Goal: Task Accomplishment & Management: Manage account settings

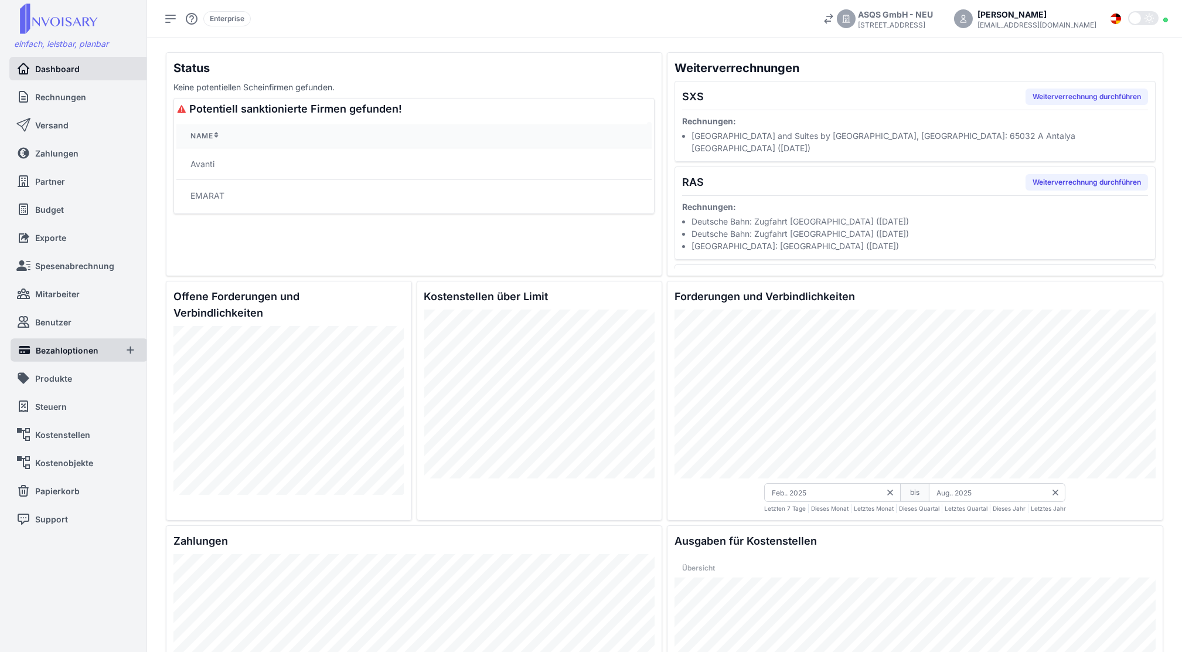
click at [57, 340] on link "Bezahloptionen" at bounding box center [67, 349] width 98 height 23
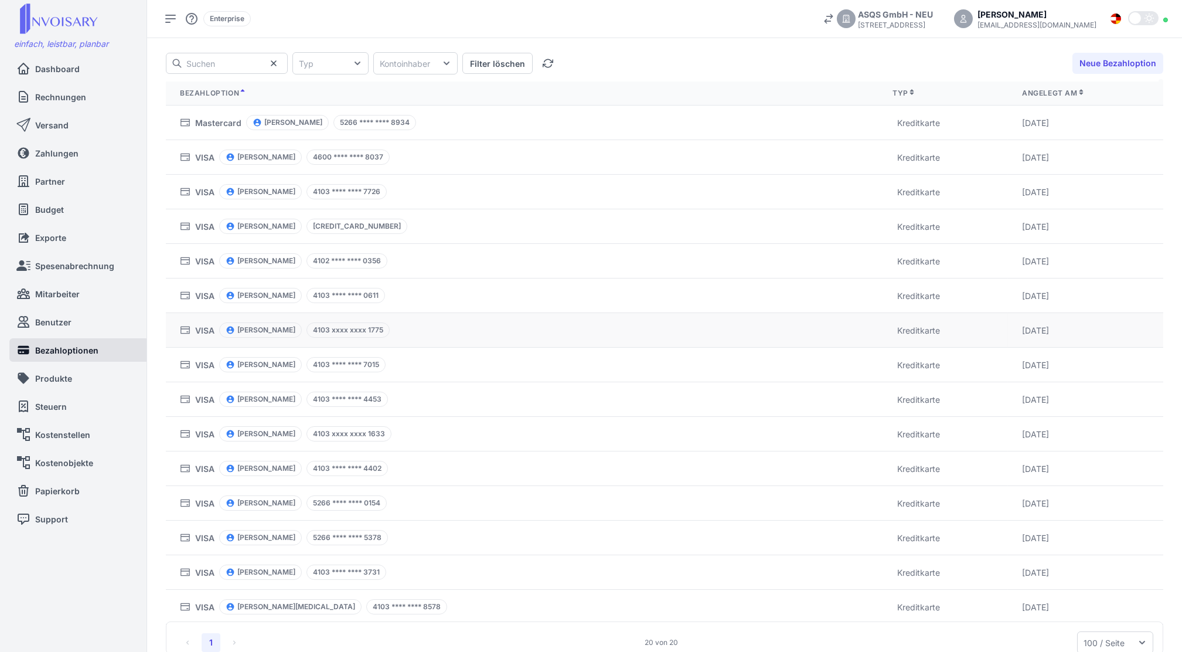
click at [437, 320] on td "VISA [PERSON_NAME] 4103 xxxx xxxx 1775" at bounding box center [522, 330] width 713 height 35
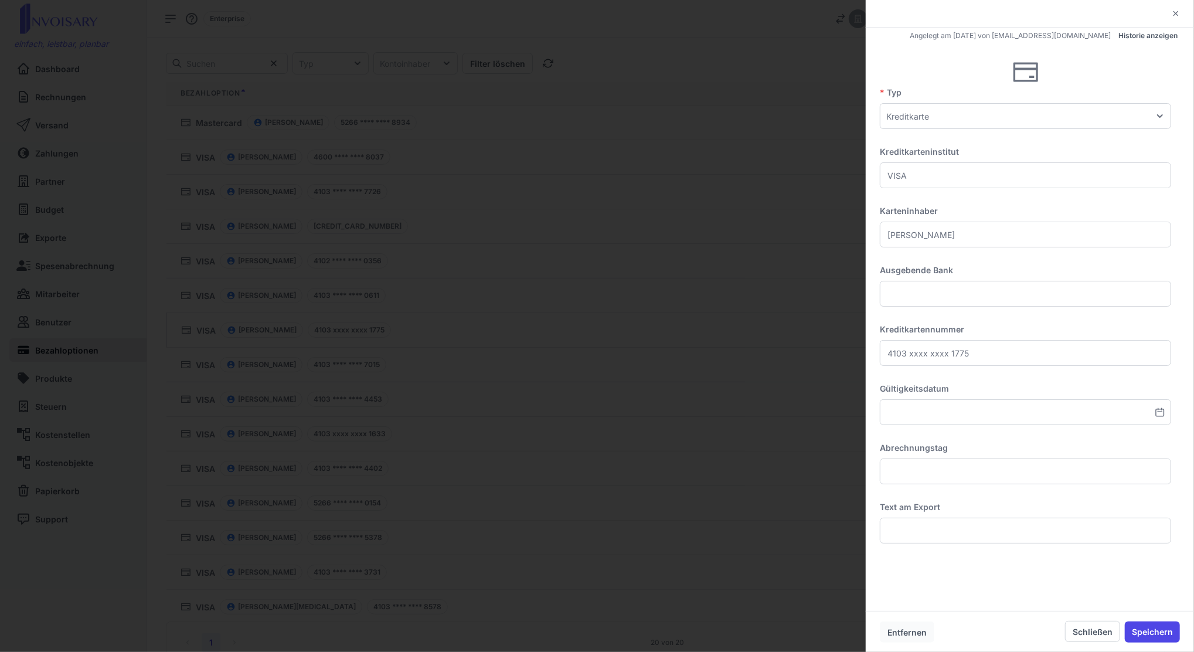
click at [911, 634] on button "Entfernen" at bounding box center [907, 631] width 54 height 21
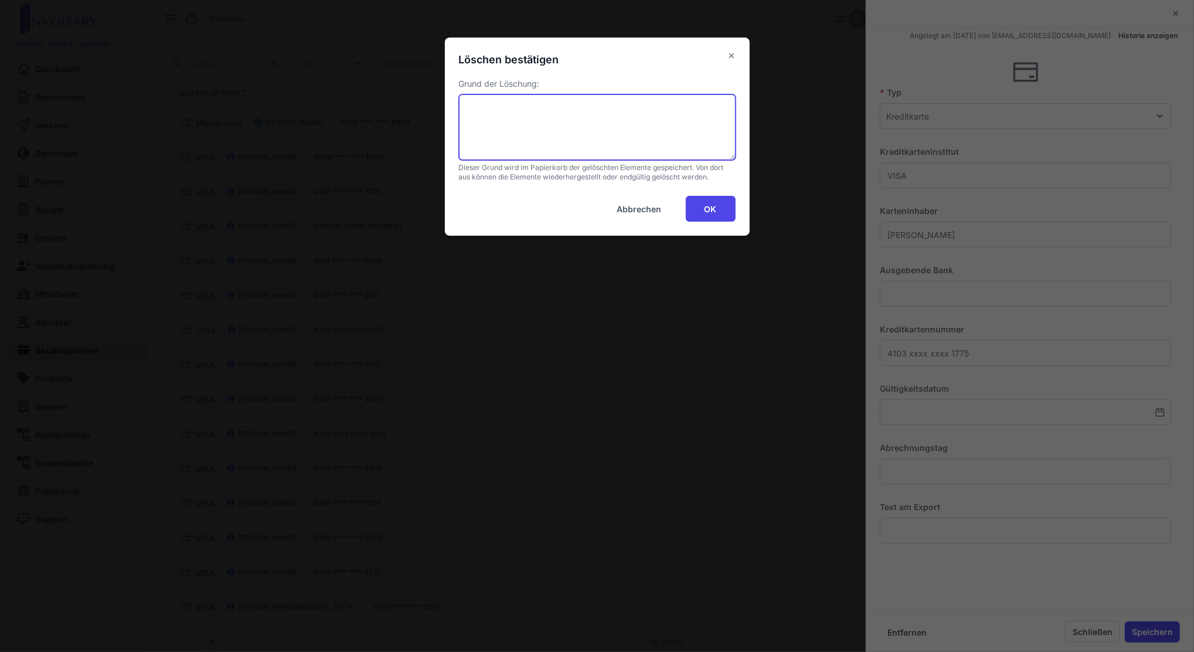
click at [598, 106] on textarea at bounding box center [597, 127] width 277 height 66
type textarea "ausgetreten"
click at [722, 210] on button "OK" at bounding box center [711, 209] width 50 height 26
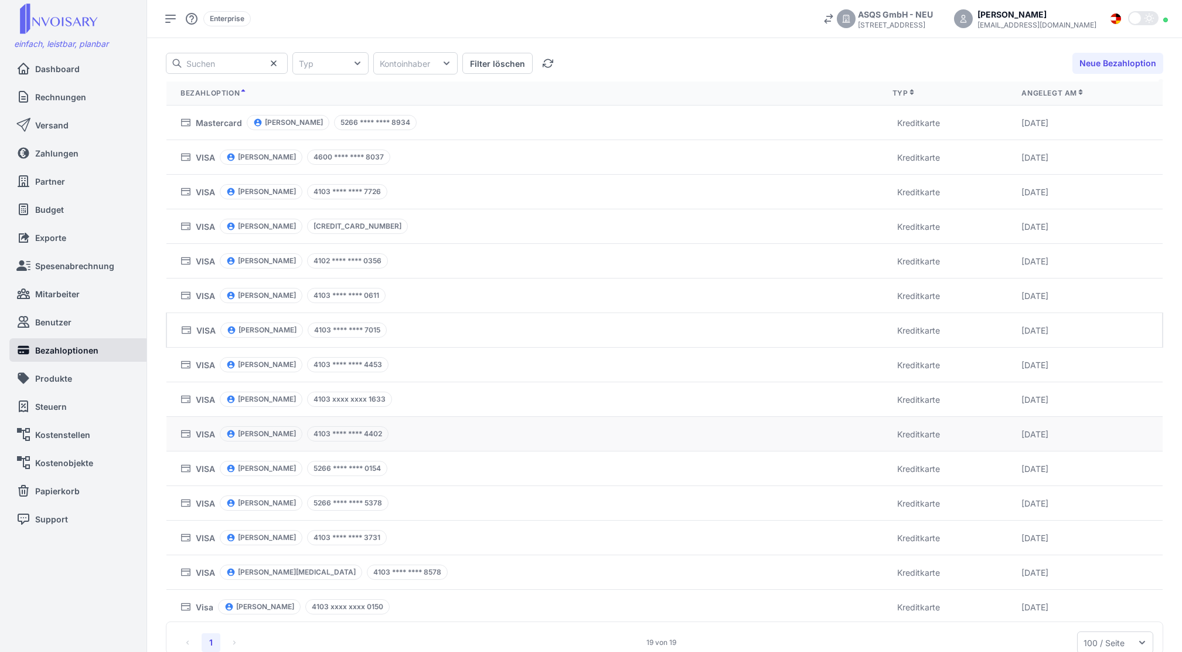
click at [307, 435] on div "4103 **** **** 4402" at bounding box center [347, 433] width 81 height 15
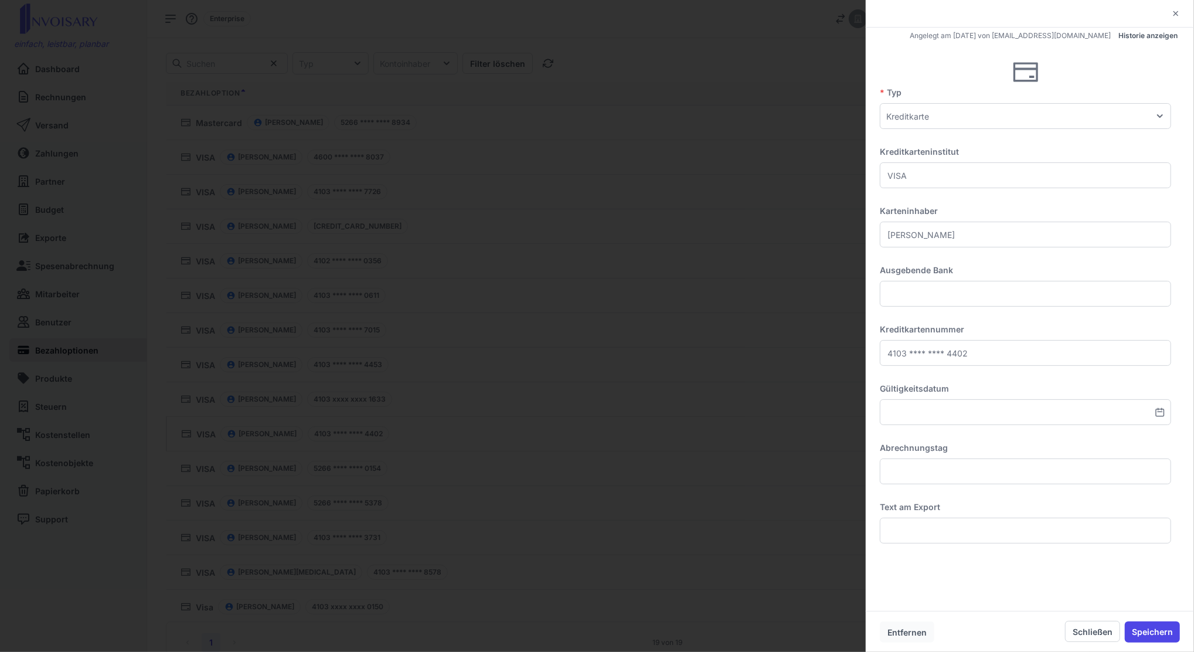
click at [904, 629] on button "Entfernen" at bounding box center [907, 631] width 54 height 21
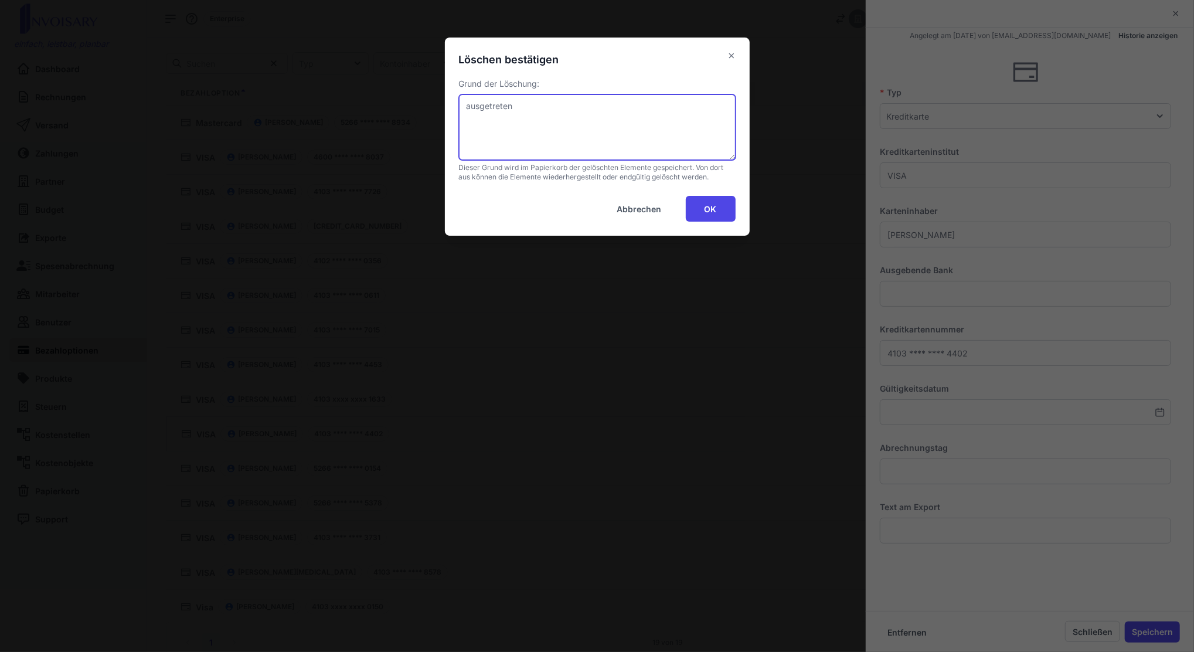
click at [533, 104] on textarea "ausgetreten" at bounding box center [597, 127] width 277 height 66
click at [710, 216] on button "OK" at bounding box center [711, 209] width 50 height 26
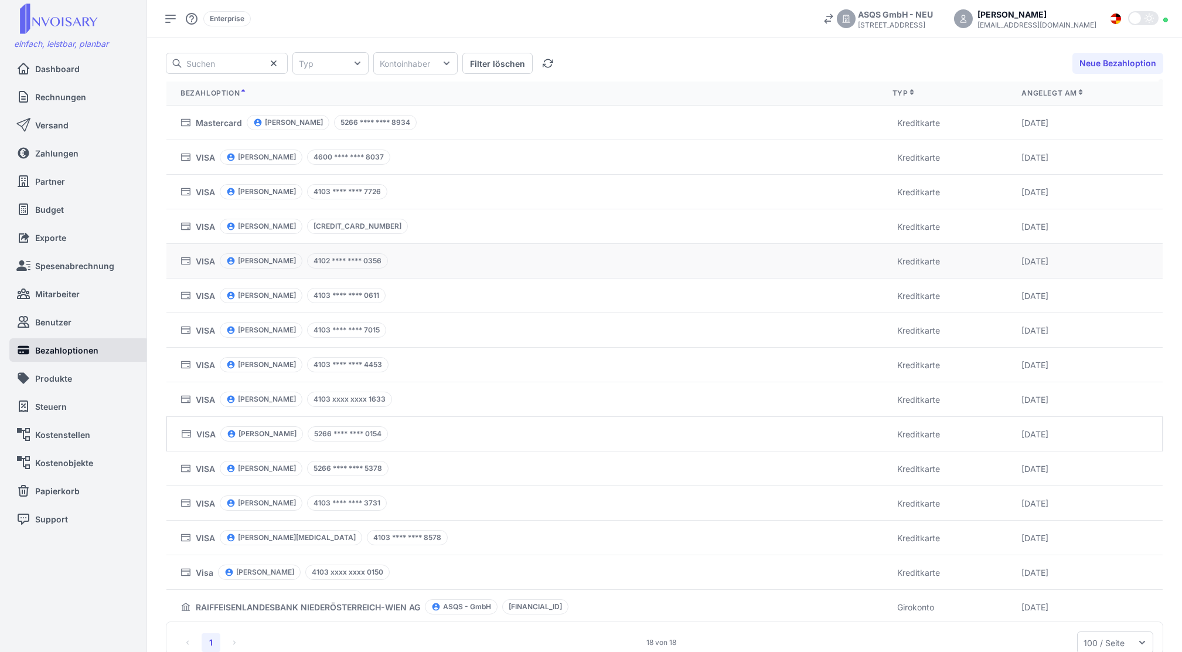
click at [402, 274] on td "VISA [PERSON_NAME] 4102 **** **** 0356" at bounding box center [522, 261] width 712 height 35
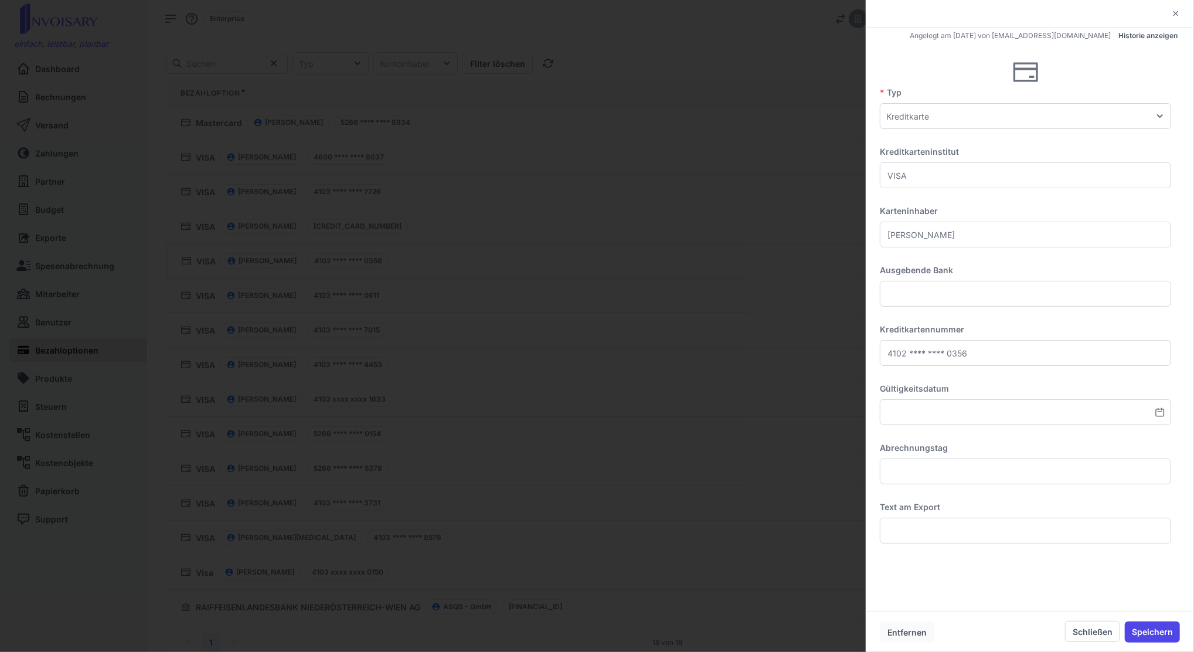
click at [922, 635] on button "Entfernen" at bounding box center [907, 631] width 54 height 21
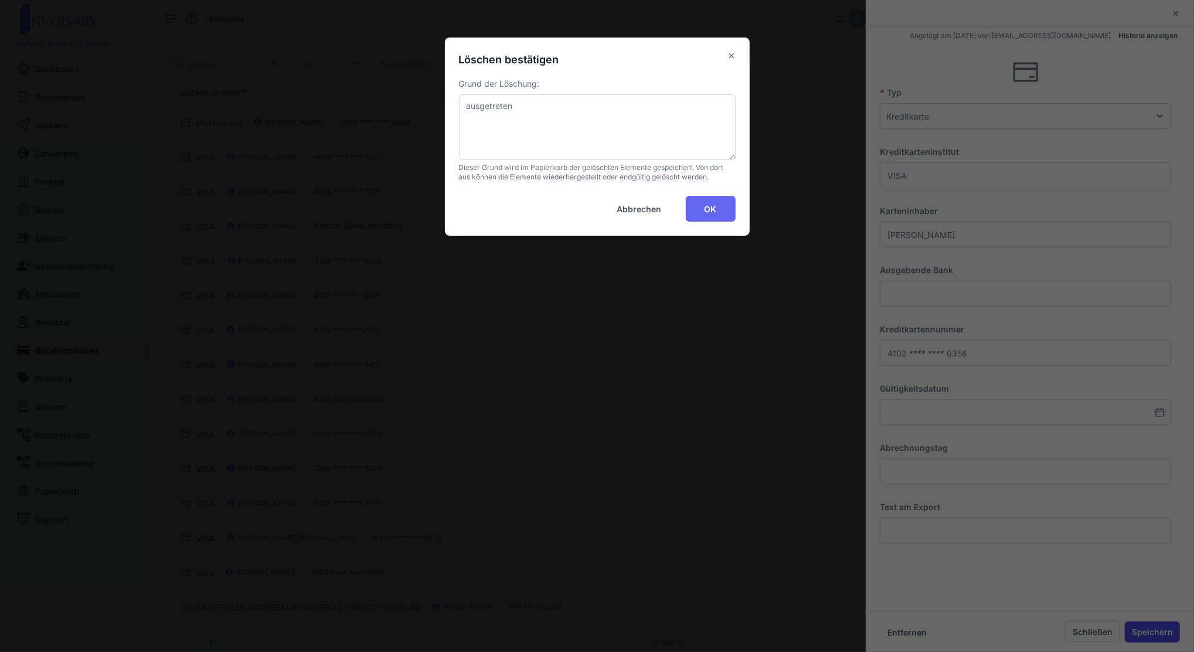
click at [714, 209] on button "OK" at bounding box center [711, 209] width 50 height 26
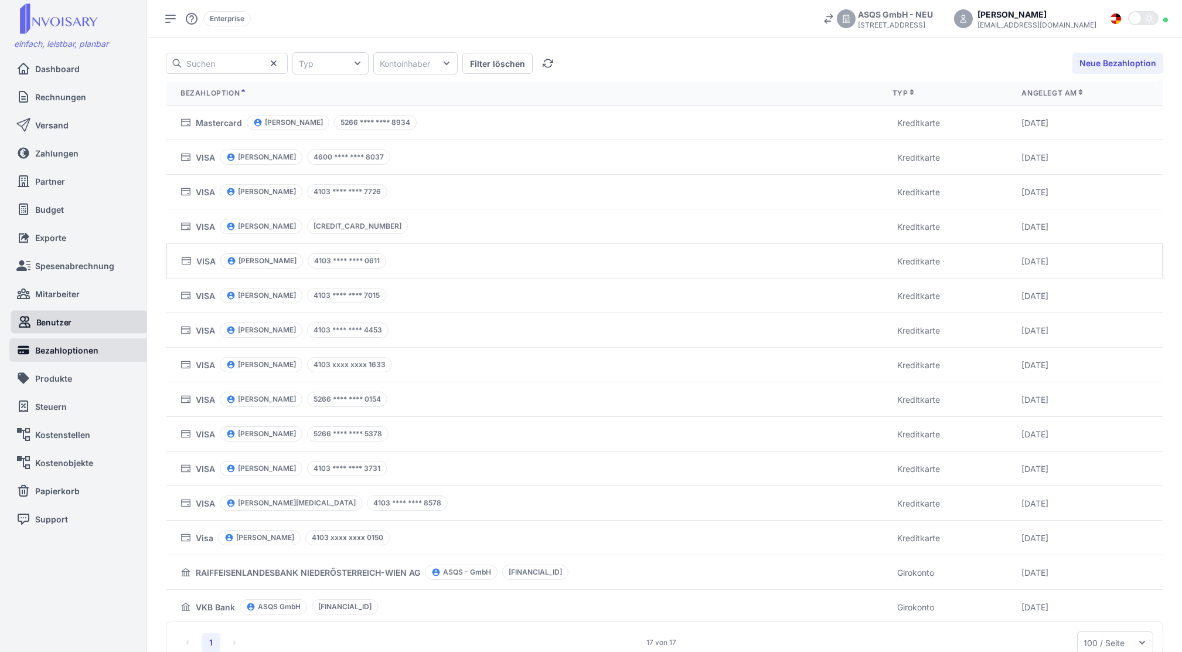
click at [115, 322] on link "Benutzer" at bounding box center [79, 321] width 123 height 23
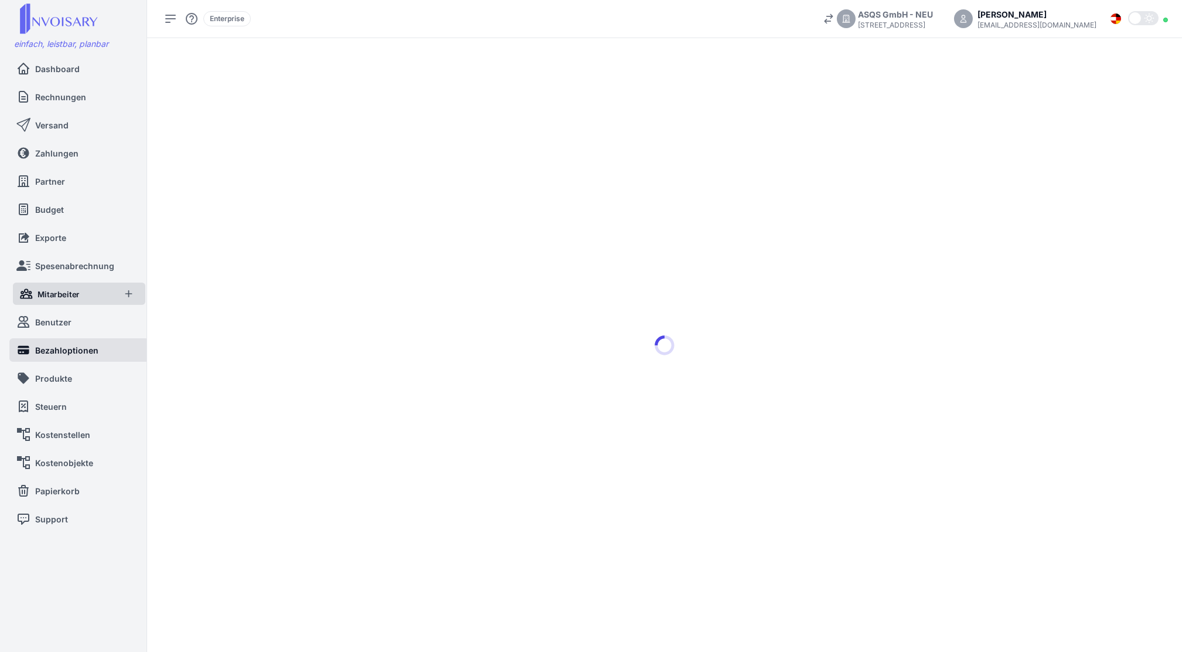
click at [104, 292] on div "Mitarbeiter" at bounding box center [79, 293] width 132 height 22
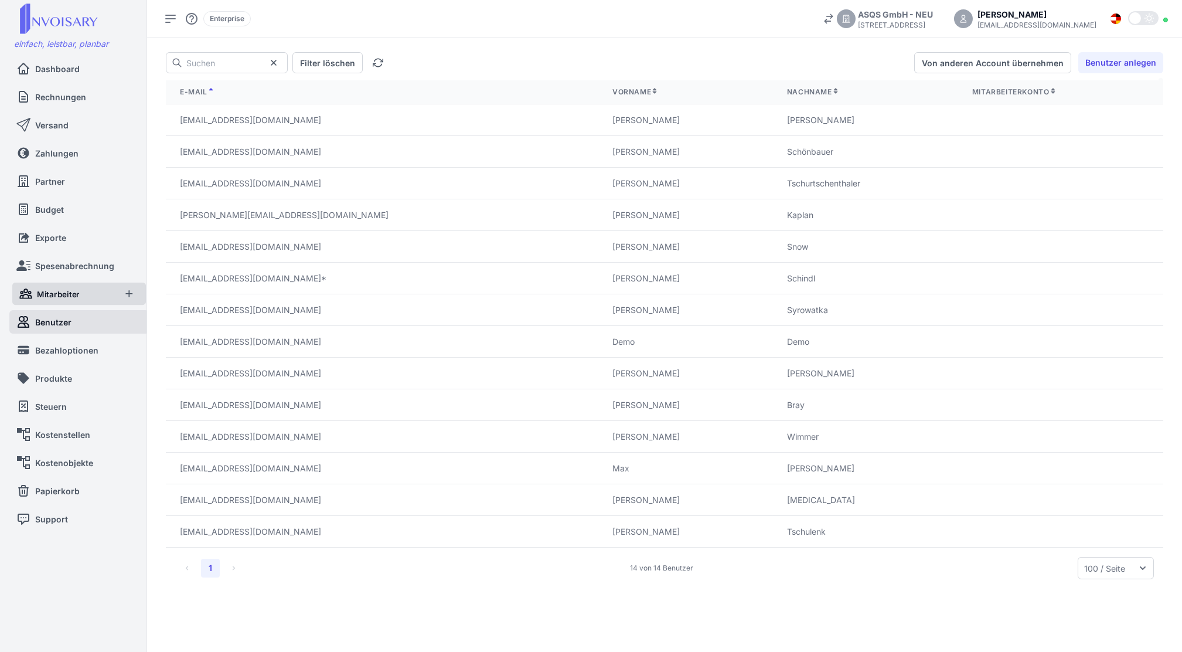
click at [52, 299] on span "Mitarbeiter" at bounding box center [58, 294] width 43 height 12
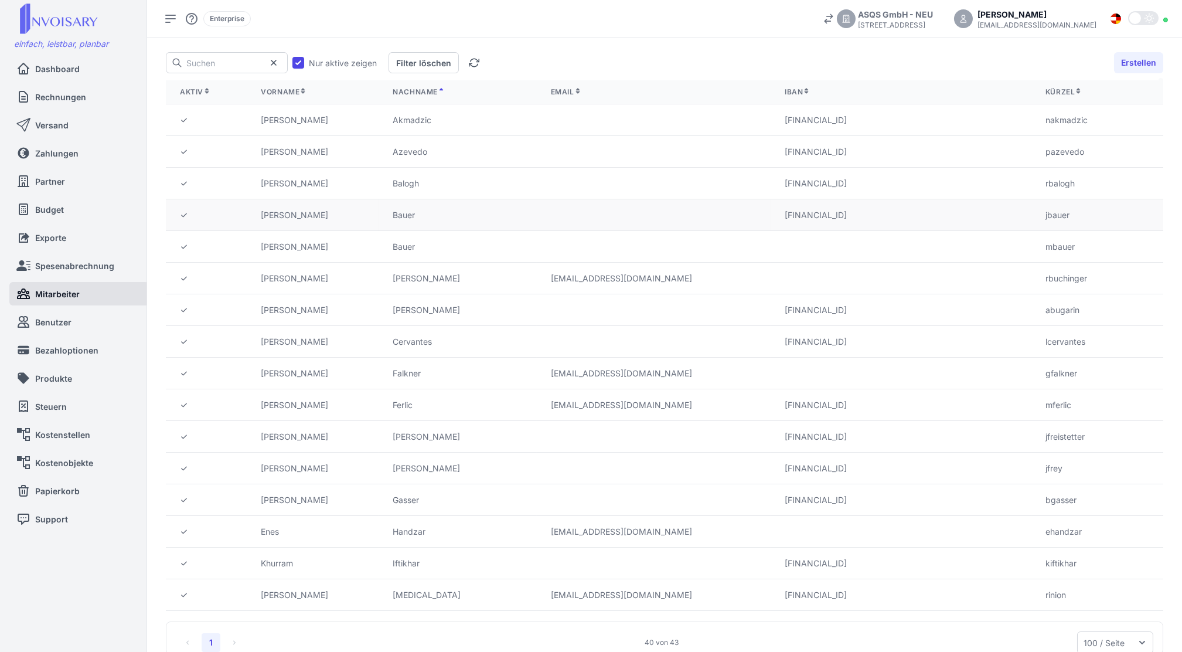
click at [335, 213] on td "[PERSON_NAME]" at bounding box center [313, 215] width 132 height 32
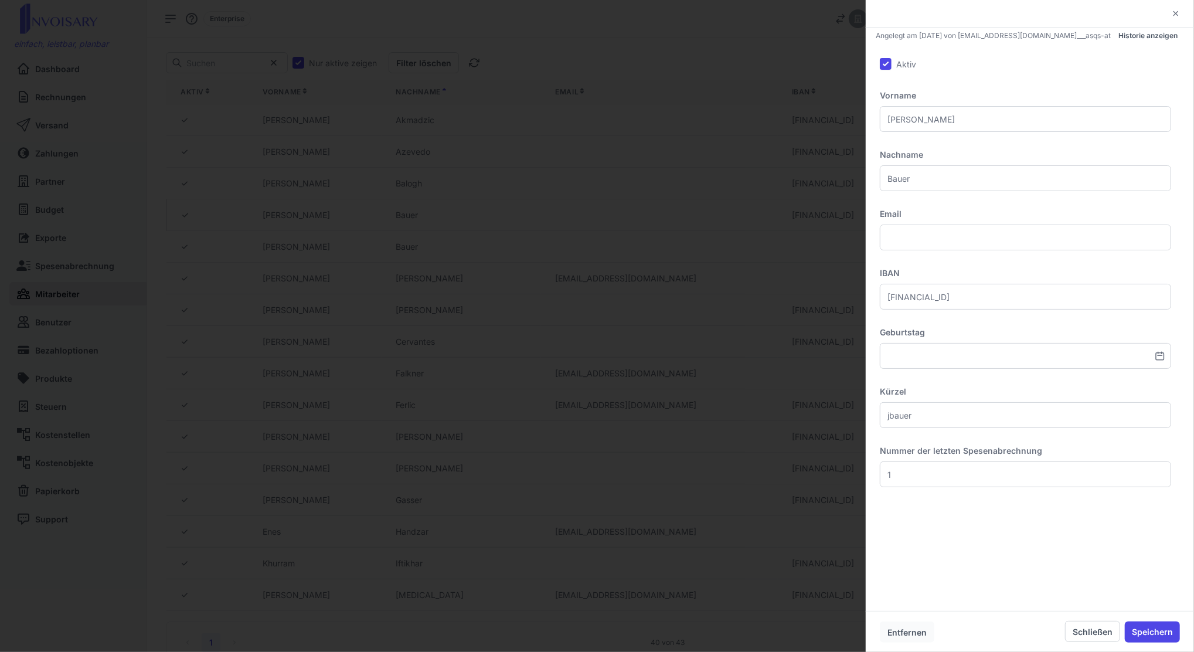
click at [905, 631] on button "Entfernen" at bounding box center [907, 631] width 54 height 21
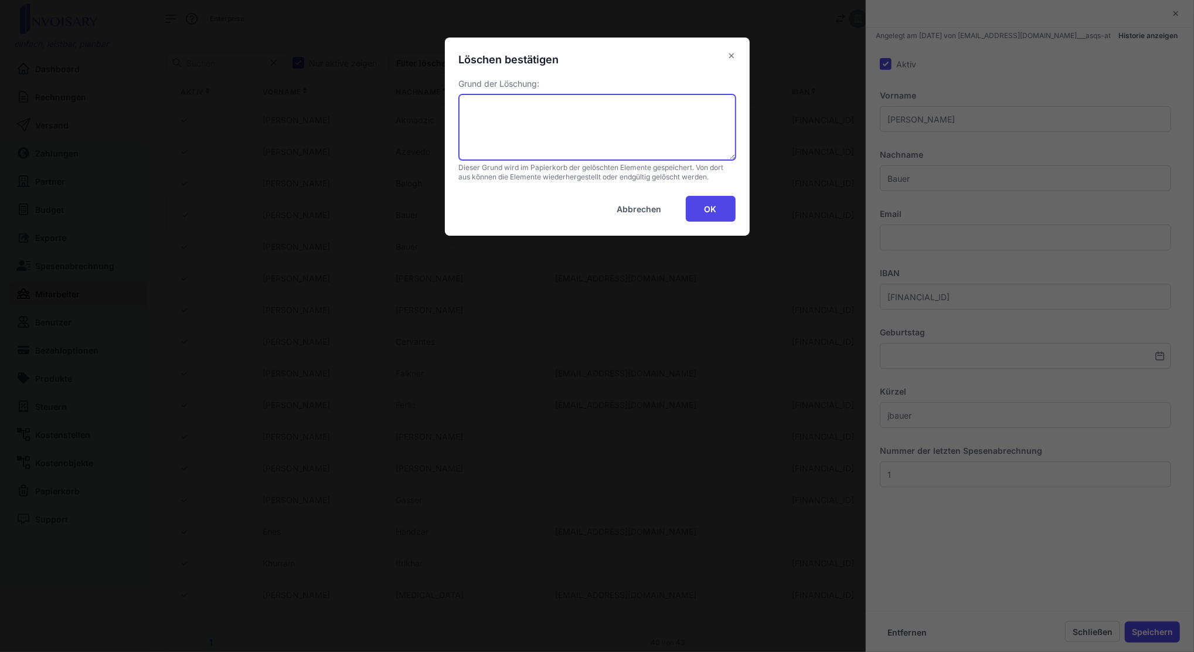
click at [587, 136] on textarea at bounding box center [597, 127] width 277 height 66
type textarea "ausgetreten"
click at [716, 208] on button "OK" at bounding box center [711, 209] width 50 height 26
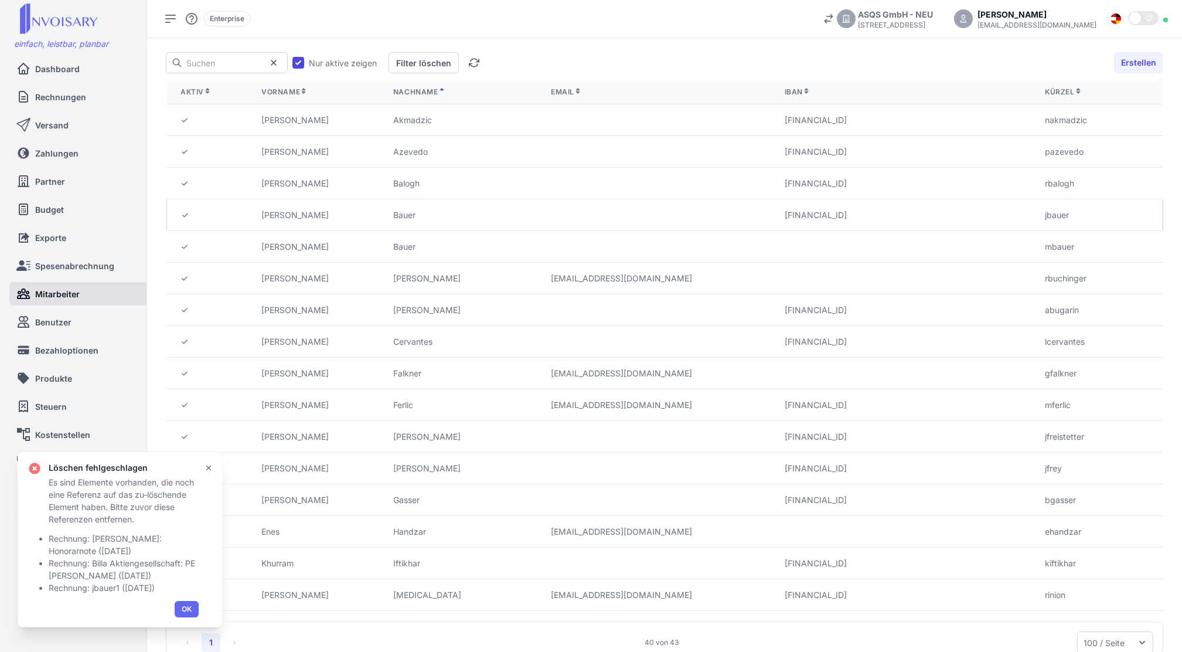
click at [189, 608] on button "OK" at bounding box center [187, 609] width 24 height 16
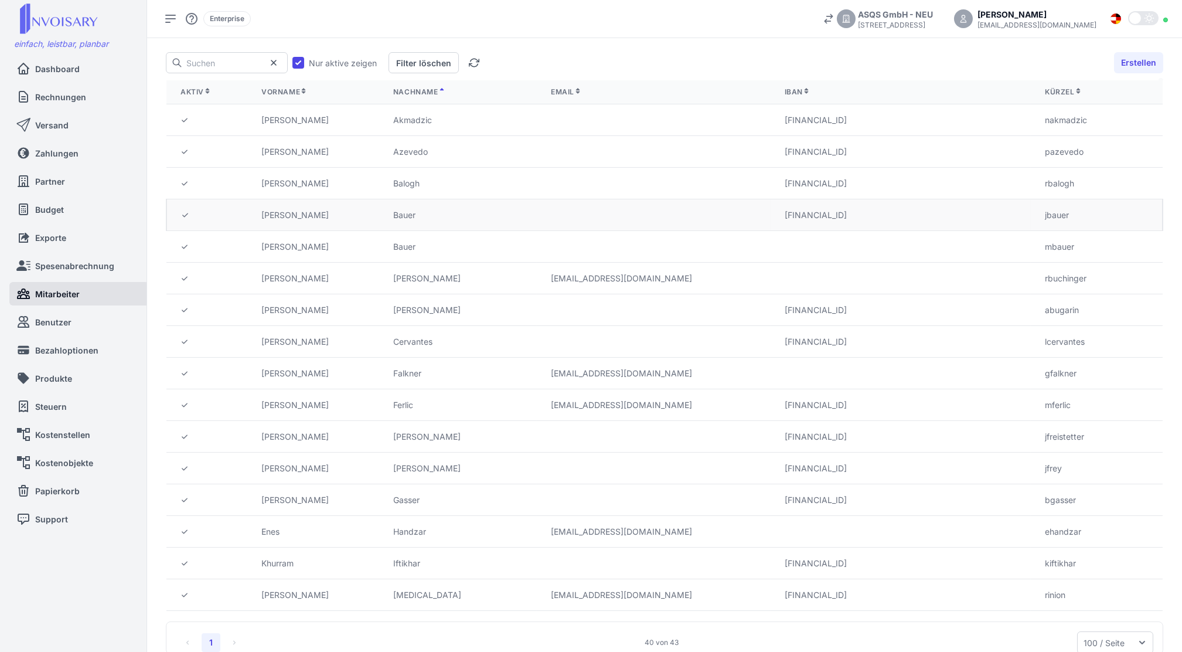
click at [379, 217] on td "[PERSON_NAME]" at bounding box center [313, 215] width 132 height 32
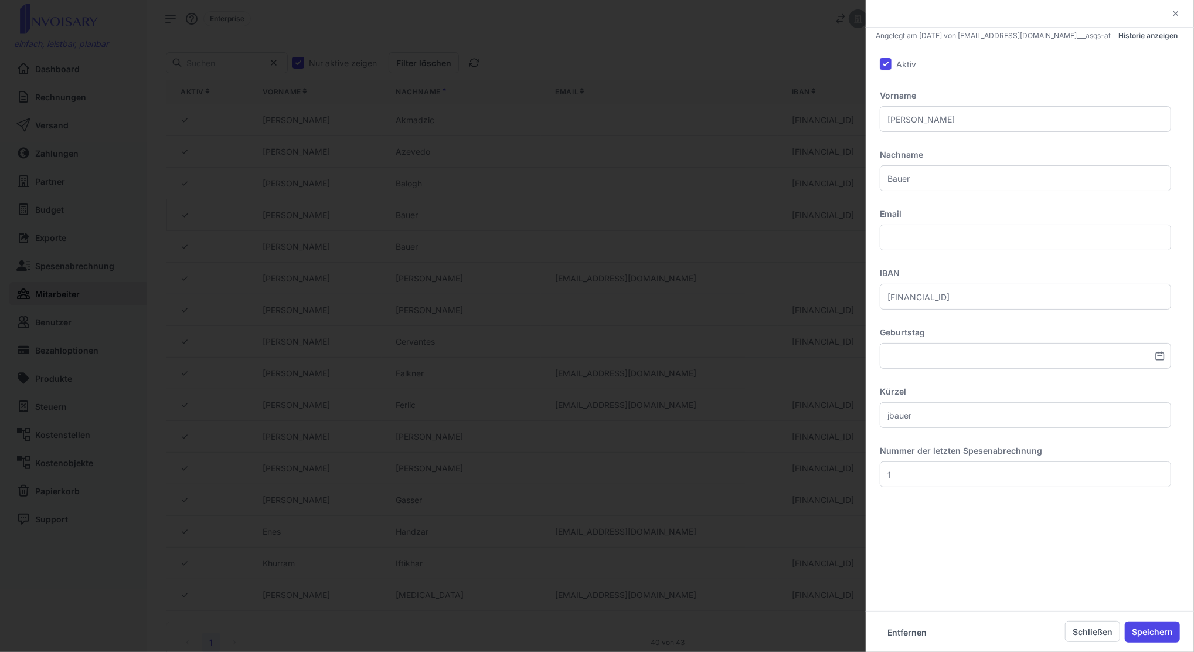
click at [891, 65] on input "Aktiv" at bounding box center [886, 64] width 12 height 12
checkbox input "false"
click at [1140, 633] on button "Speichern" at bounding box center [1152, 631] width 55 height 21
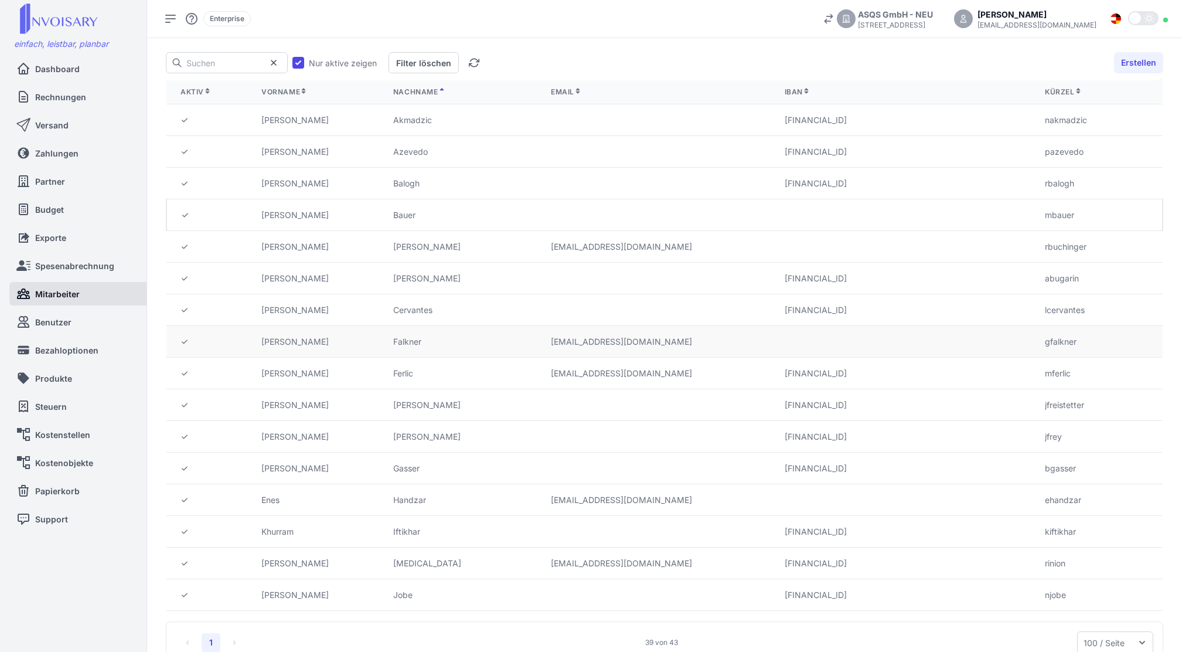
click at [300, 339] on td "[PERSON_NAME]" at bounding box center [313, 342] width 132 height 32
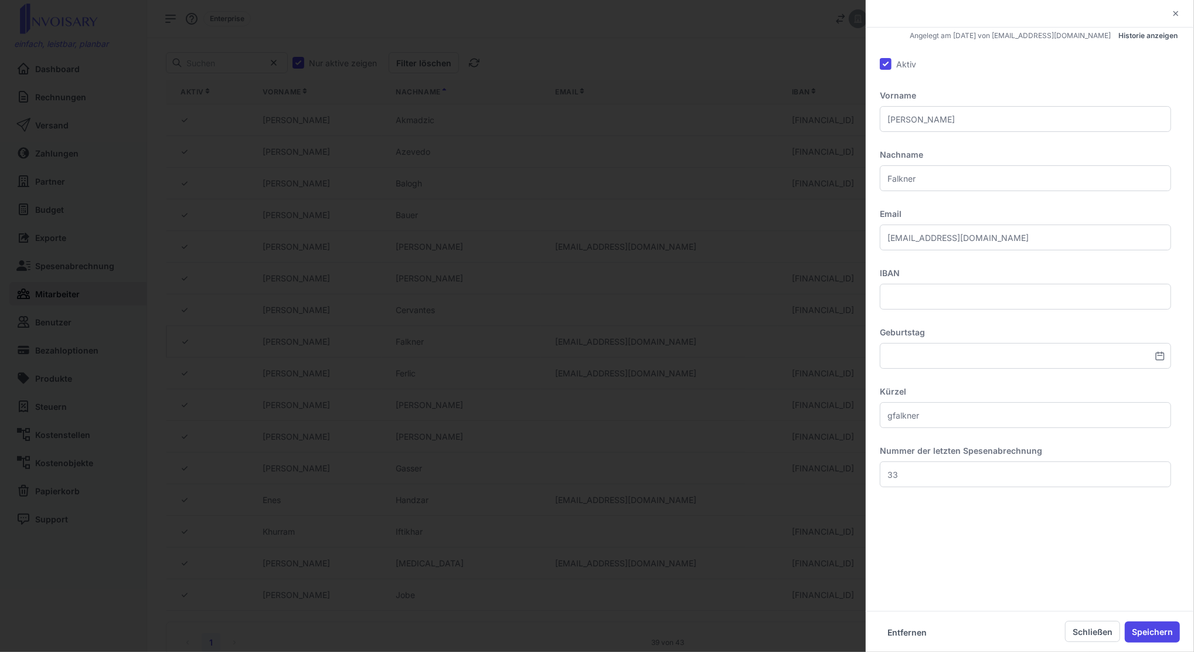
click at [882, 66] on input "Aktiv" at bounding box center [886, 64] width 12 height 12
checkbox input "false"
click at [1154, 638] on button "Speichern" at bounding box center [1152, 631] width 55 height 21
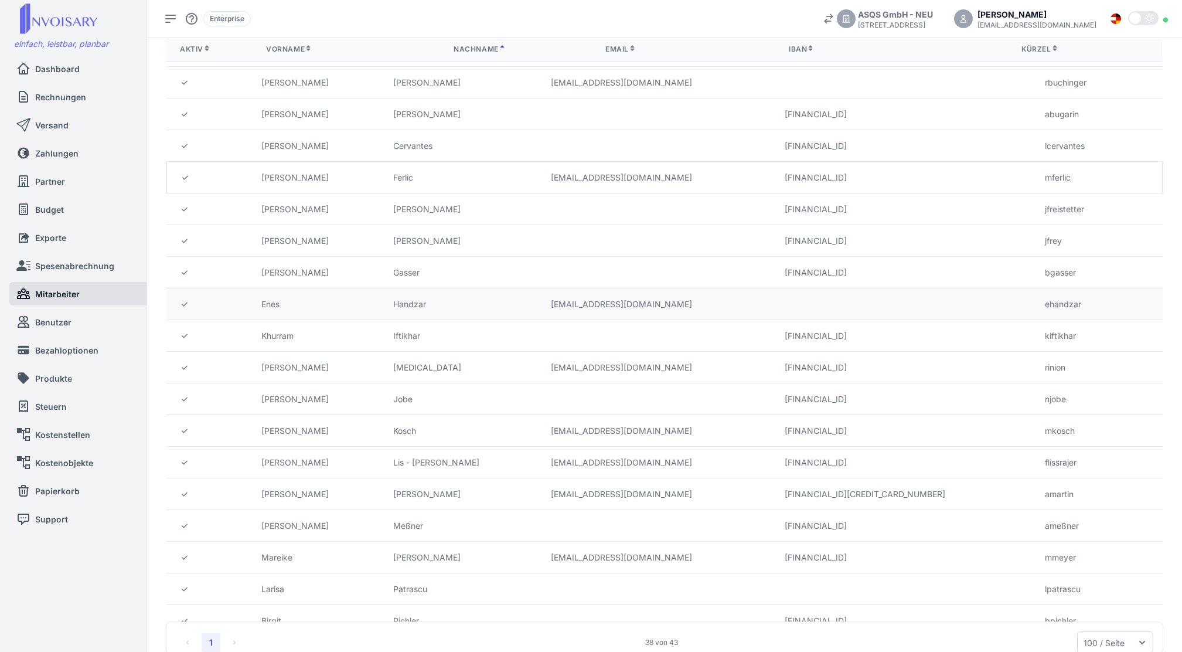
scroll to position [165, 0]
click at [327, 461] on td "[PERSON_NAME]" at bounding box center [313, 462] width 132 height 32
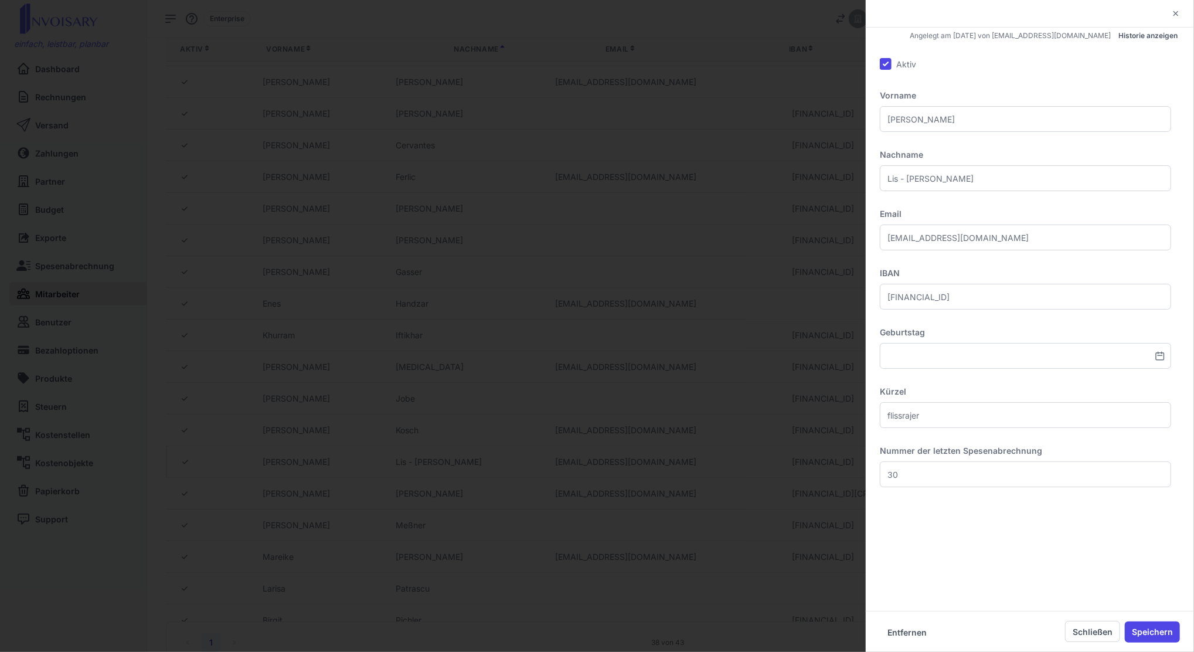
click at [888, 63] on input "Aktiv" at bounding box center [886, 64] width 12 height 12
checkbox input "false"
click at [1156, 635] on button "Speichern" at bounding box center [1152, 631] width 55 height 21
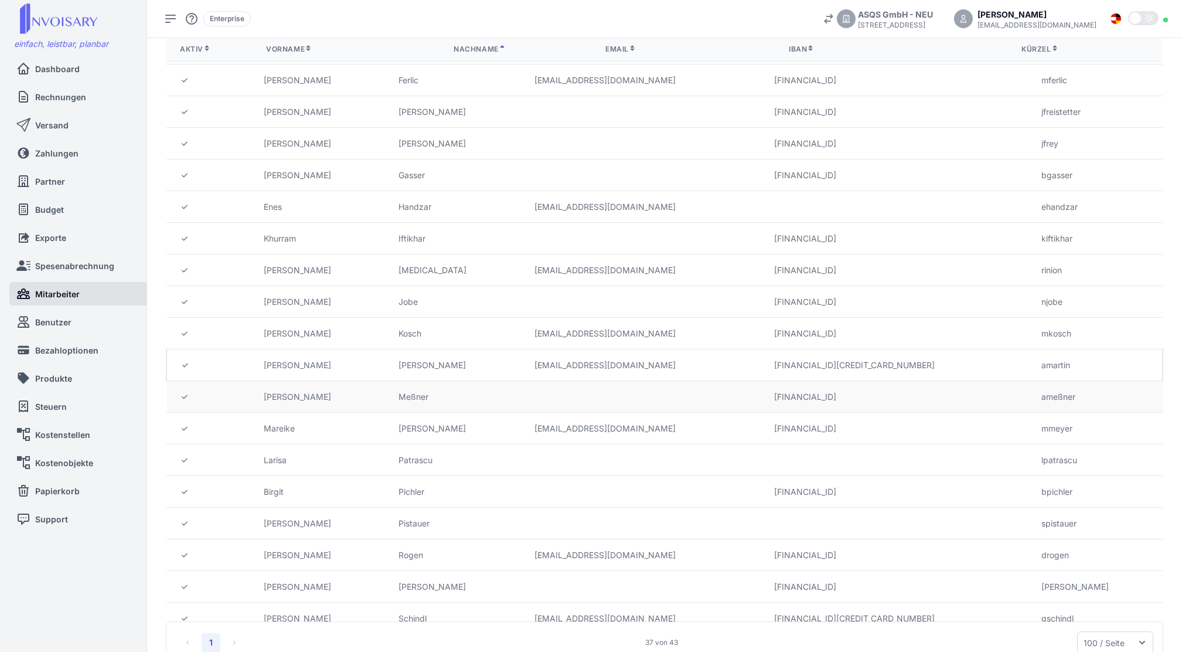
scroll to position [308, 0]
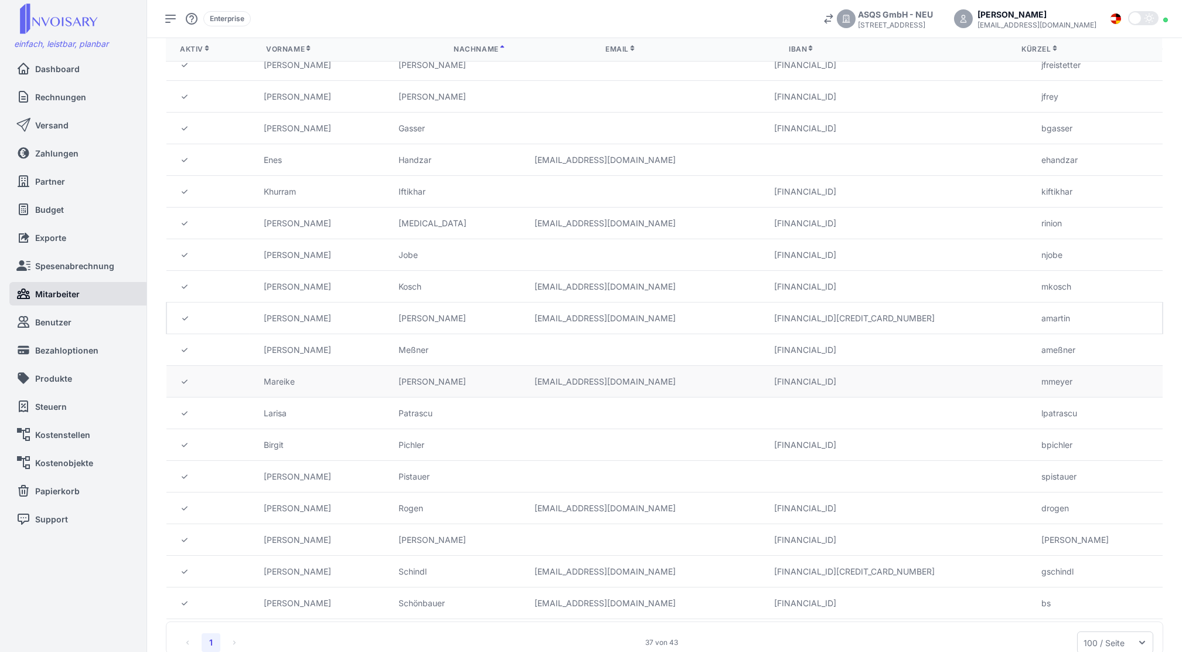
click at [322, 374] on td "Mareike" at bounding box center [317, 382] width 135 height 32
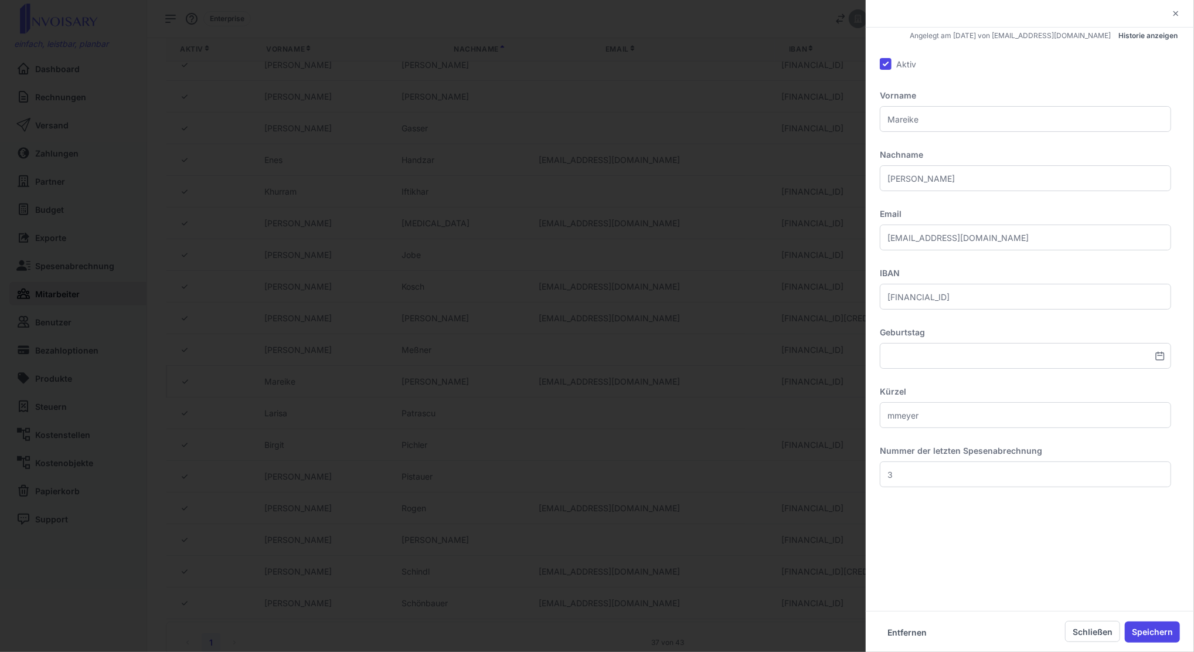
click at [883, 62] on input "Aktiv" at bounding box center [886, 64] width 12 height 12
checkbox input "false"
click at [1147, 633] on button "Speichern" at bounding box center [1152, 631] width 55 height 21
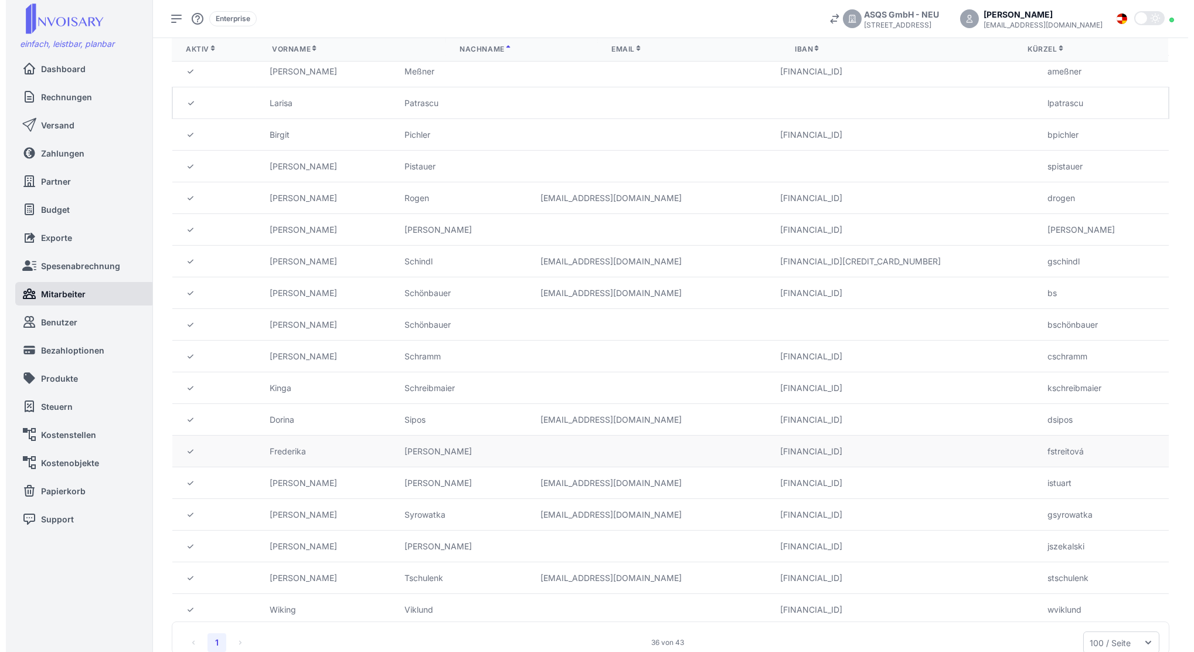
scroll to position [639, 0]
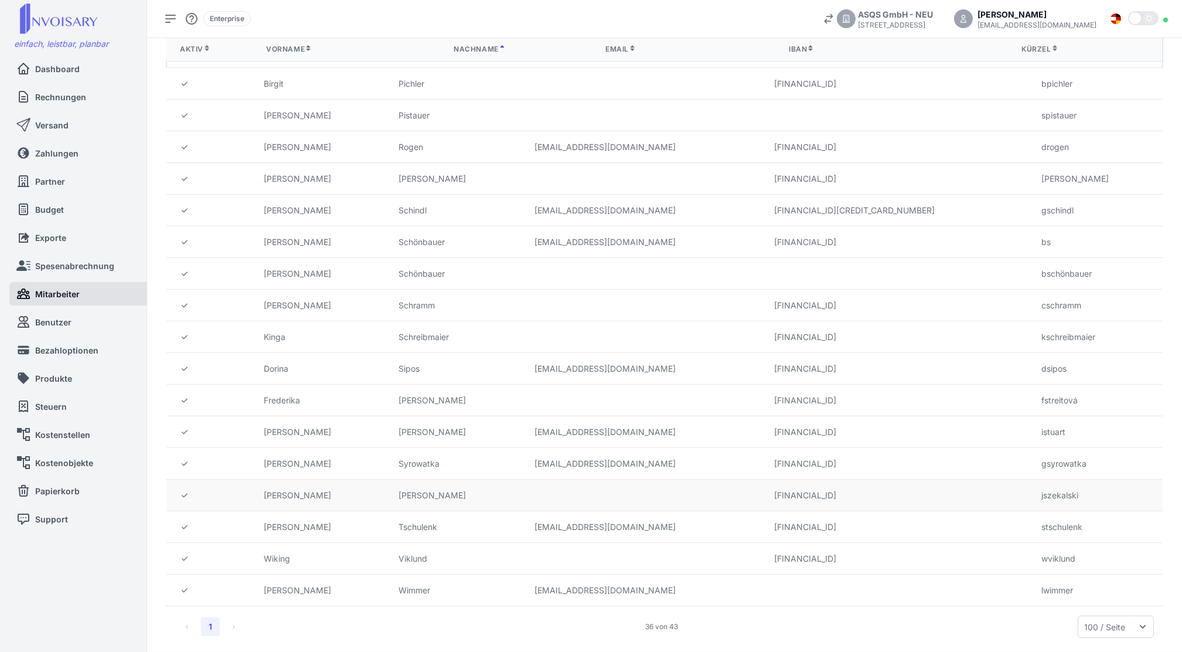
click at [336, 496] on td "[PERSON_NAME]" at bounding box center [317, 495] width 135 height 32
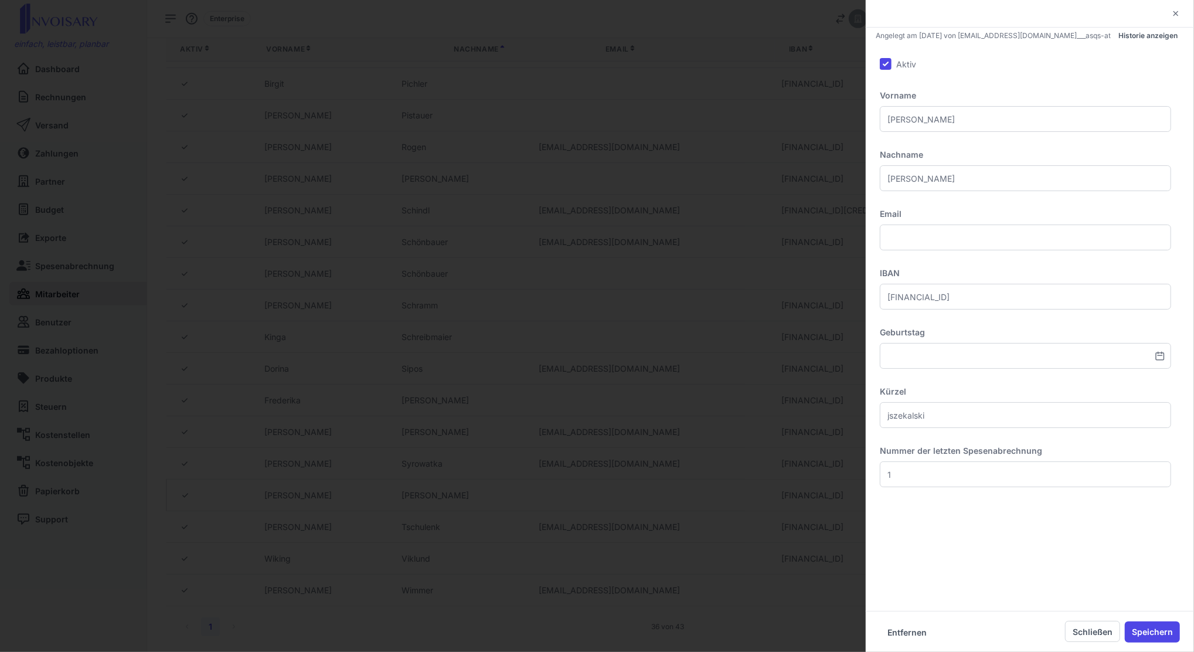
drag, startPoint x: 891, startPoint y: 55, endPoint x: 887, endPoint y: 61, distance: 7.2
click at [887, 61] on div "Aktiv Vorname [PERSON_NAME] [PERSON_NAME] Email IBAN [FINANCIAL_ID] Geburtstag …" at bounding box center [1025, 280] width 319 height 473
click at [887, 61] on input "Aktiv" at bounding box center [886, 64] width 12 height 12
checkbox input "false"
click at [1157, 629] on button "Speichern" at bounding box center [1152, 631] width 55 height 21
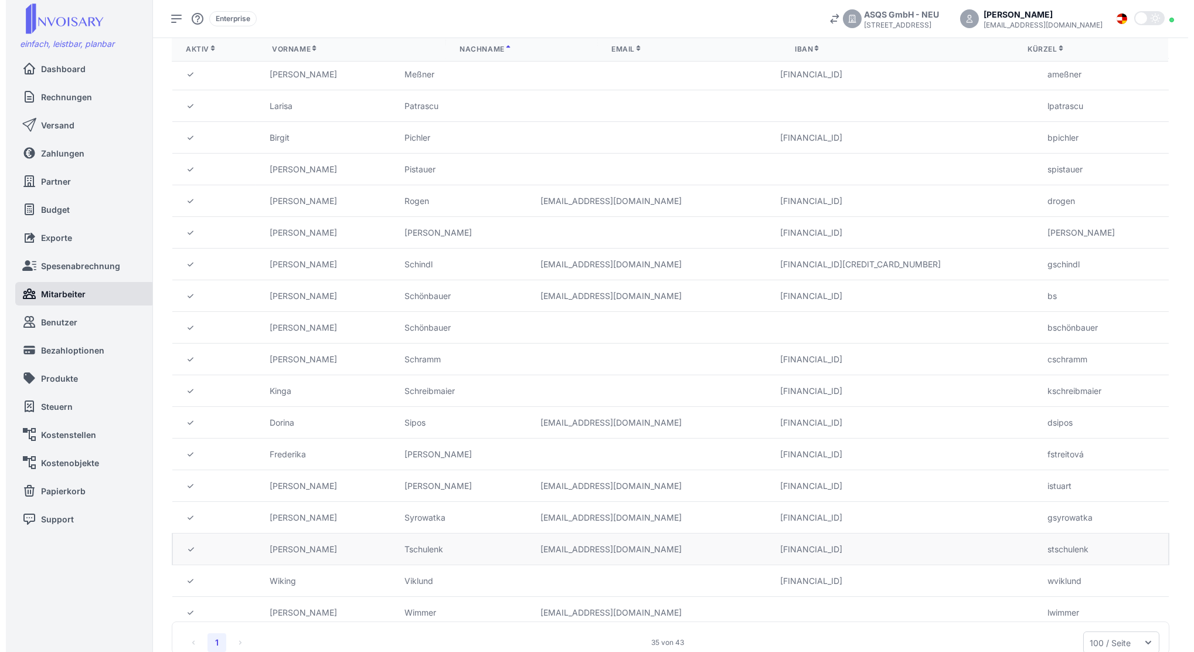
scroll to position [578, 0]
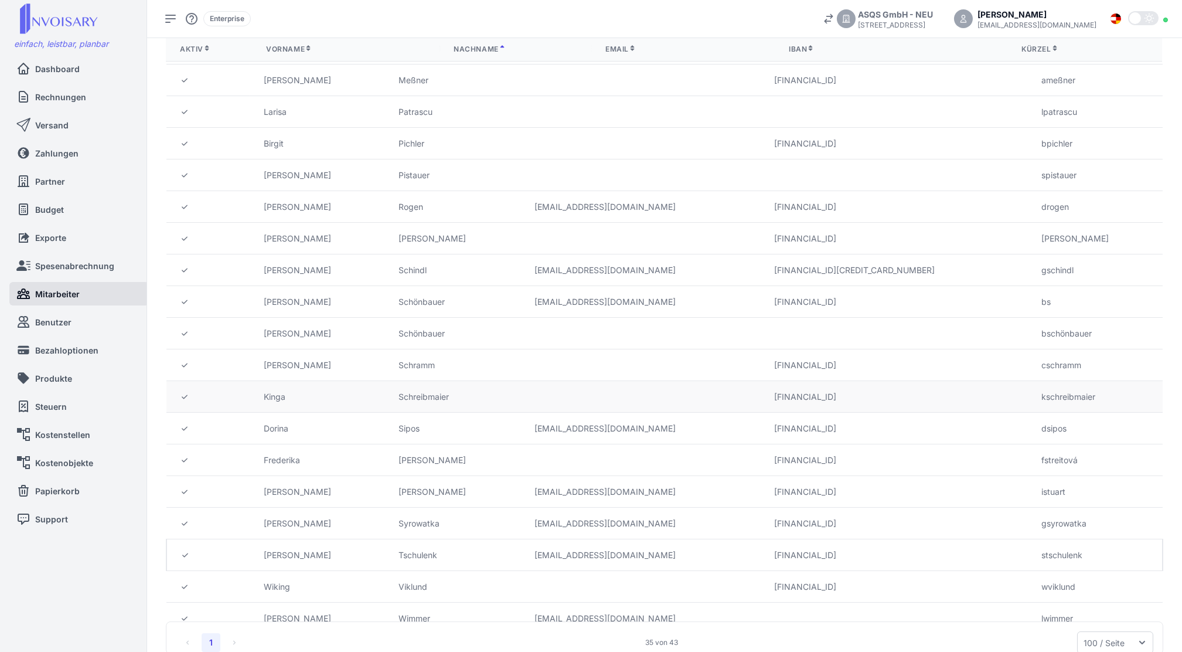
click at [357, 405] on td "Kinga" at bounding box center [317, 397] width 135 height 32
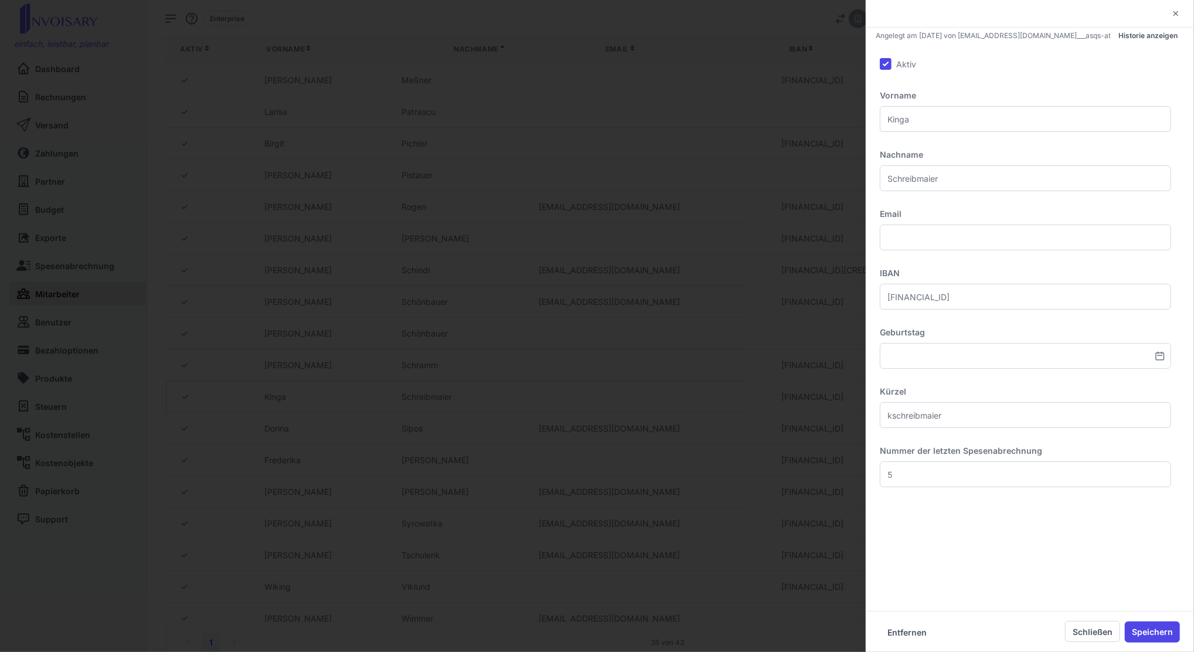
click at [888, 66] on input "Aktiv" at bounding box center [886, 64] width 12 height 12
checkbox input "false"
click at [1146, 631] on button "Speichern" at bounding box center [1152, 631] width 55 height 21
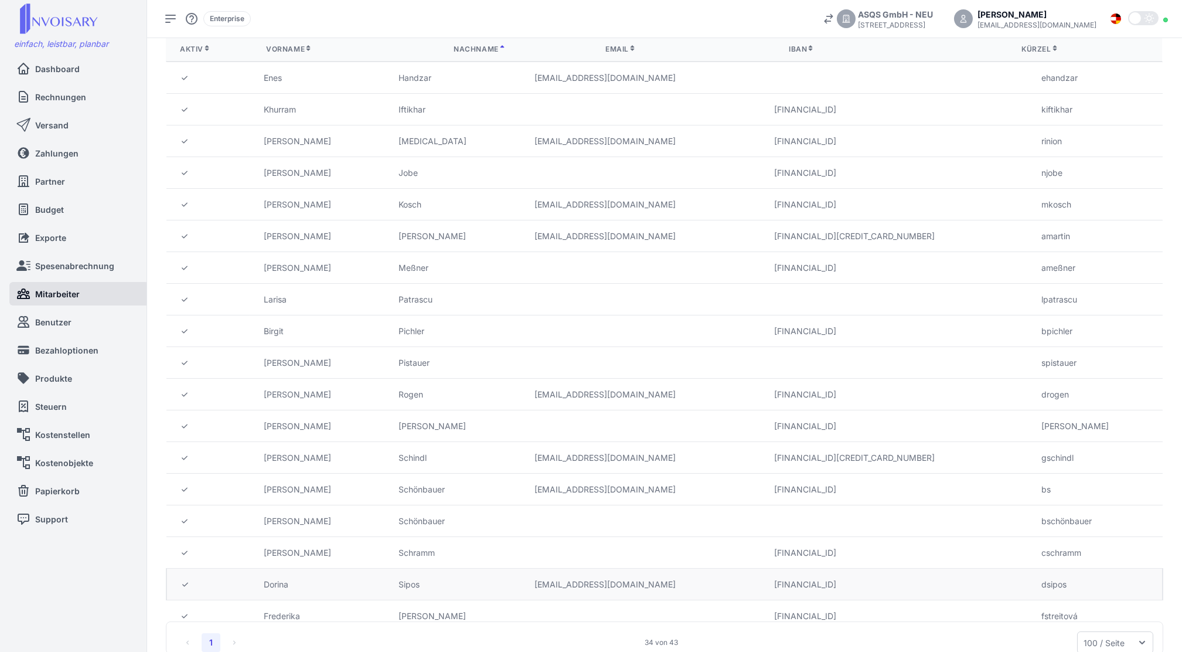
scroll to position [383, 0]
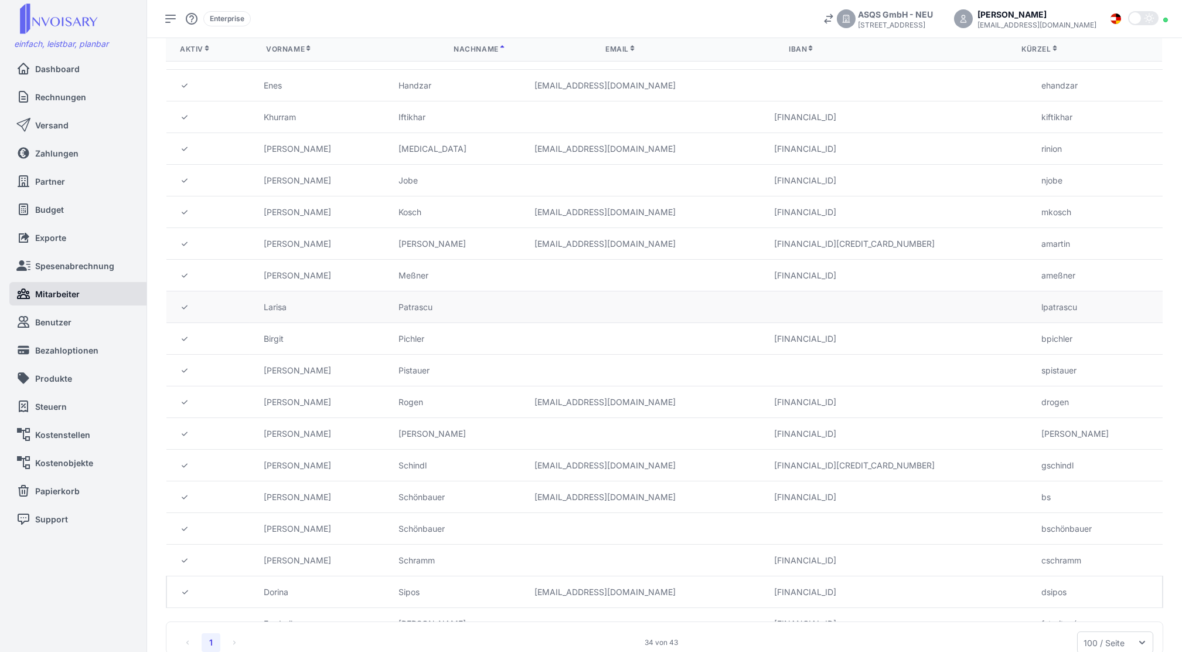
click at [639, 307] on td at bounding box center [640, 307] width 240 height 32
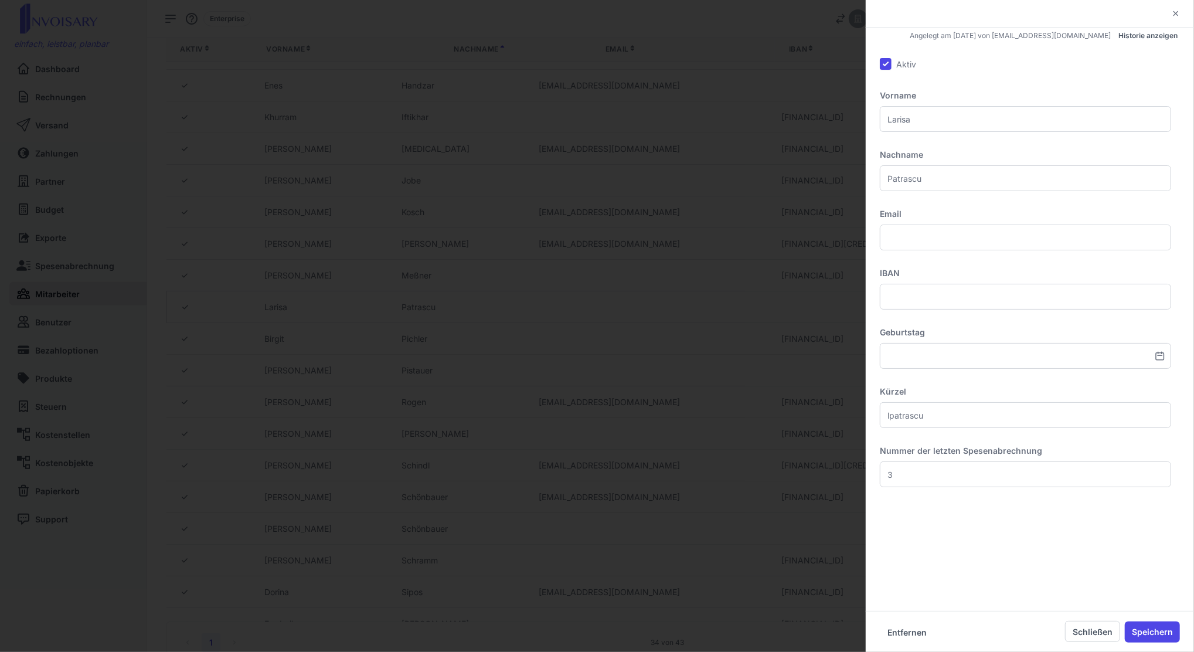
click at [906, 63] on span "Aktiv" at bounding box center [906, 64] width 20 height 12
click at [891, 63] on input "Aktiv" at bounding box center [886, 64] width 12 height 12
checkbox input "false"
click at [1150, 632] on button "Speichern" at bounding box center [1152, 631] width 55 height 21
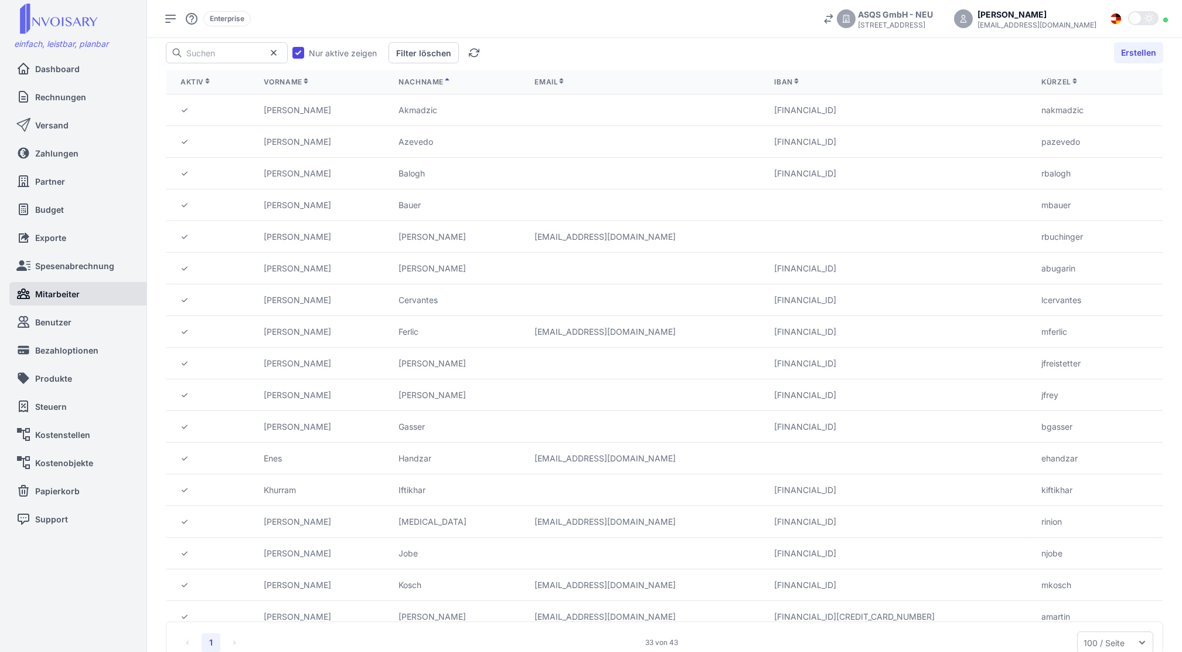
scroll to position [3, 0]
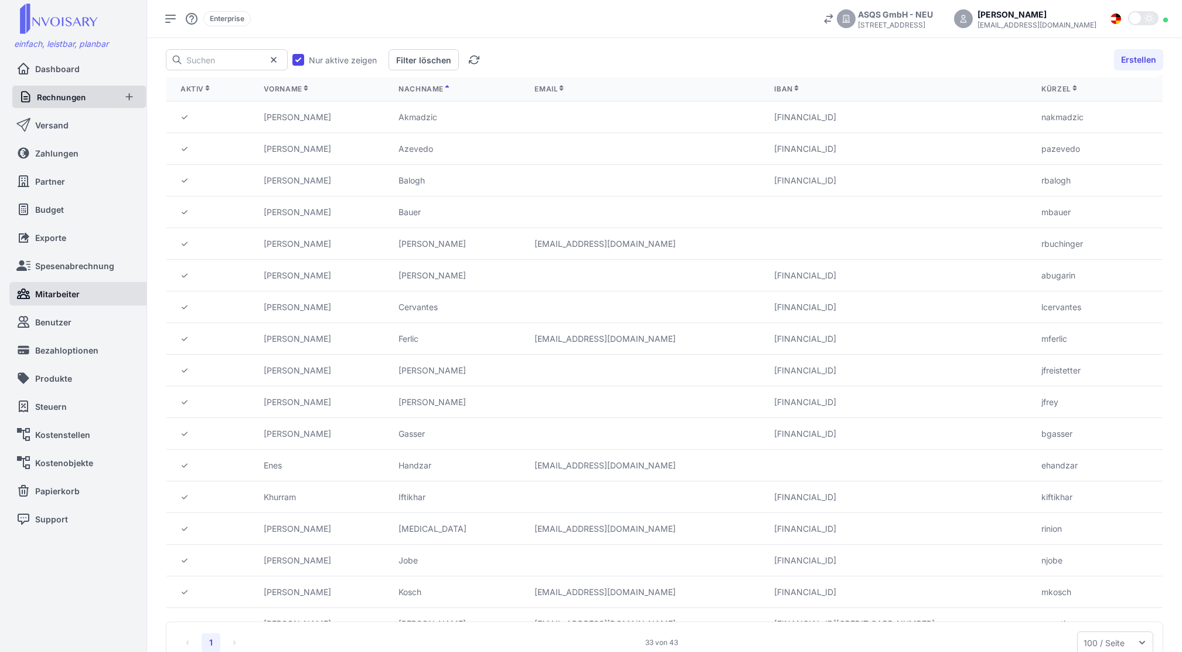
click at [91, 103] on link "Rechnungen" at bounding box center [67, 97] width 96 height 22
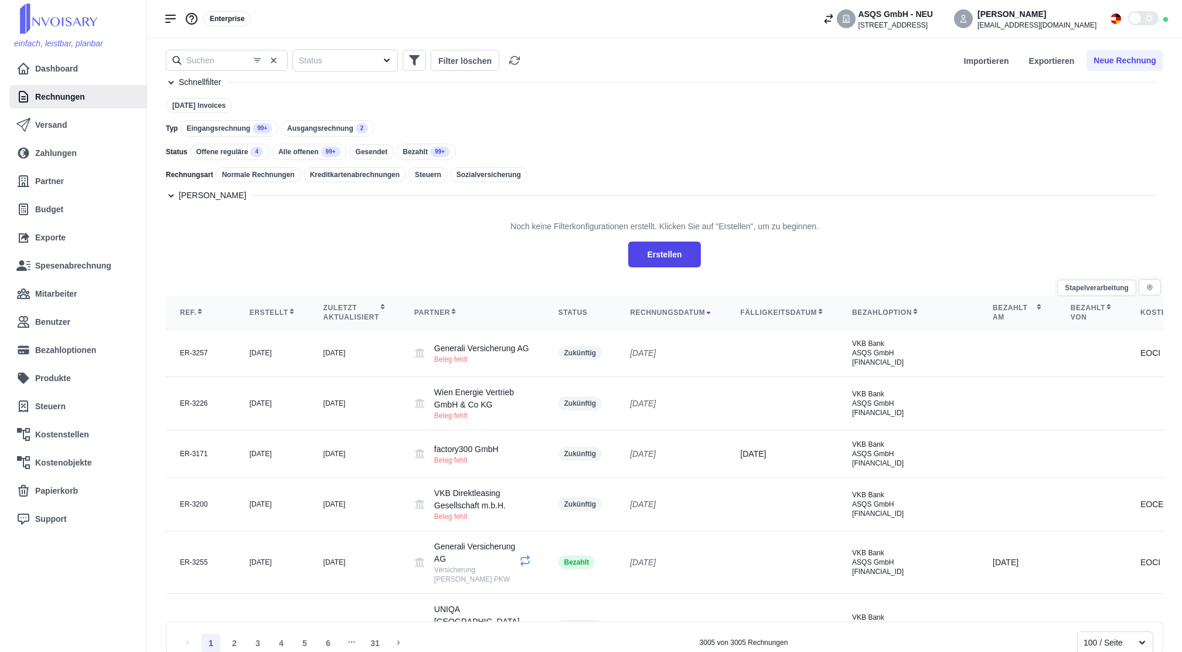
click at [255, 130] on span "99+" at bounding box center [262, 128] width 19 height 11
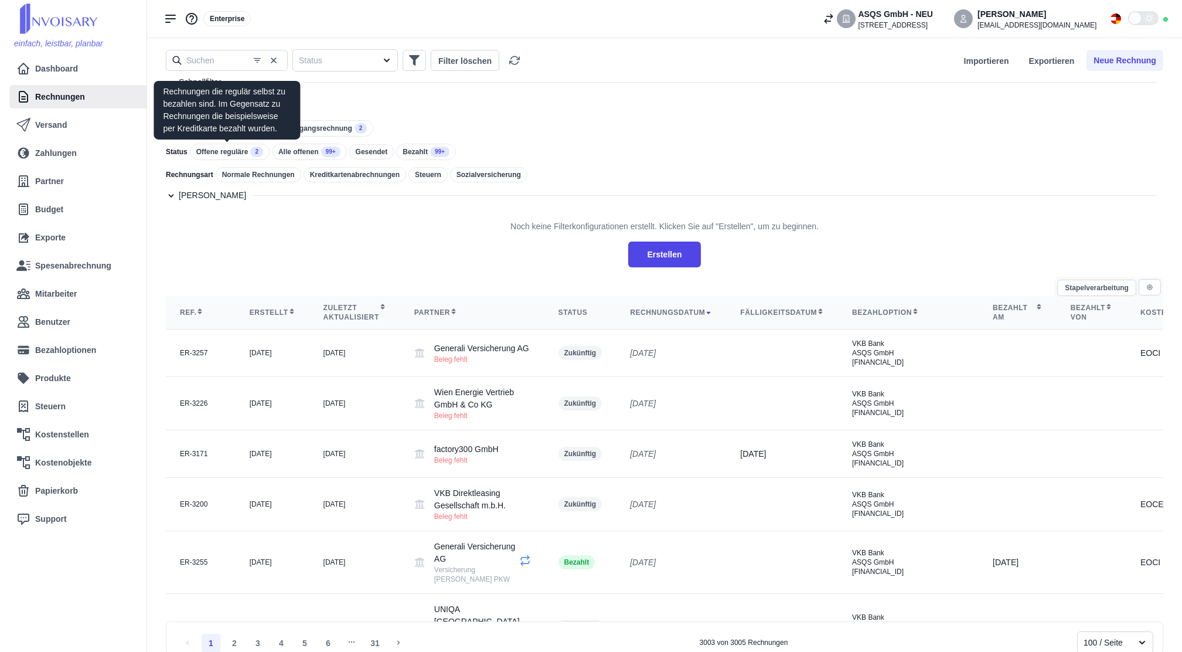
click at [237, 146] on div "Offene reguläre 2" at bounding box center [230, 152] width 80 height 16
